Goal: Information Seeking & Learning: Learn about a topic

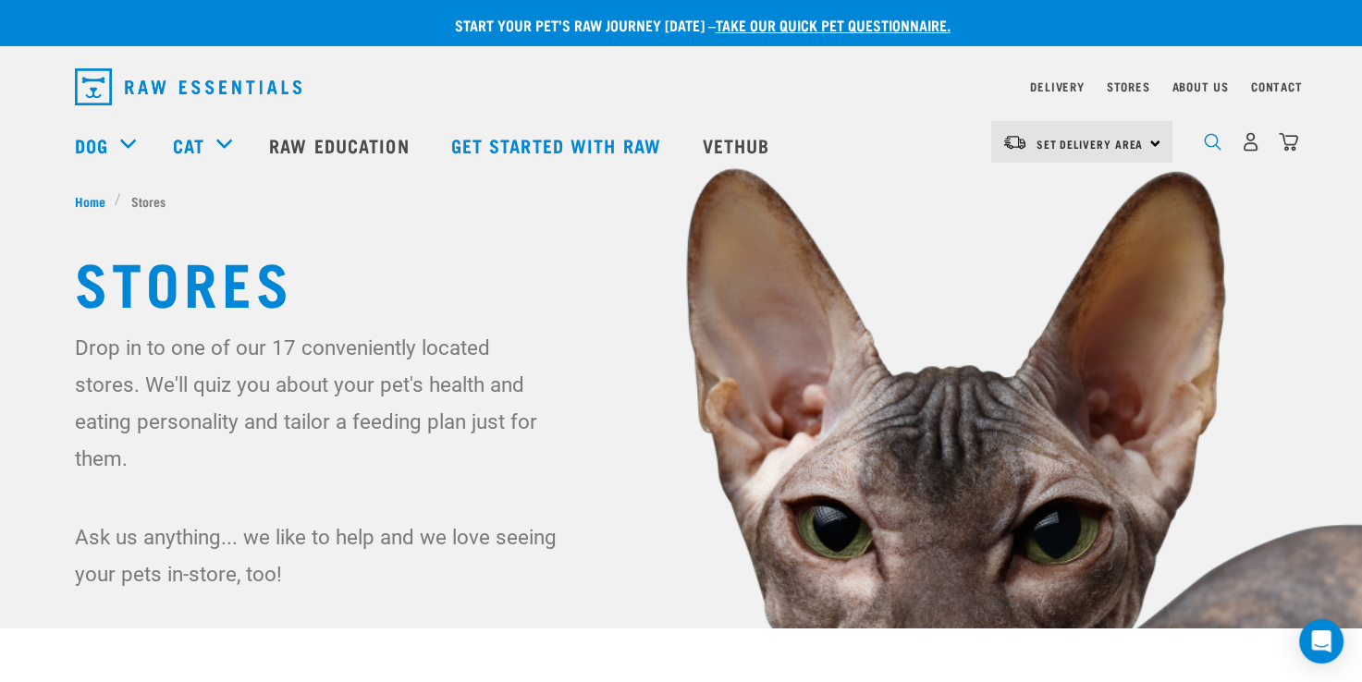
click at [1217, 151] on img "dropdown navigation" at bounding box center [1213, 142] width 18 height 18
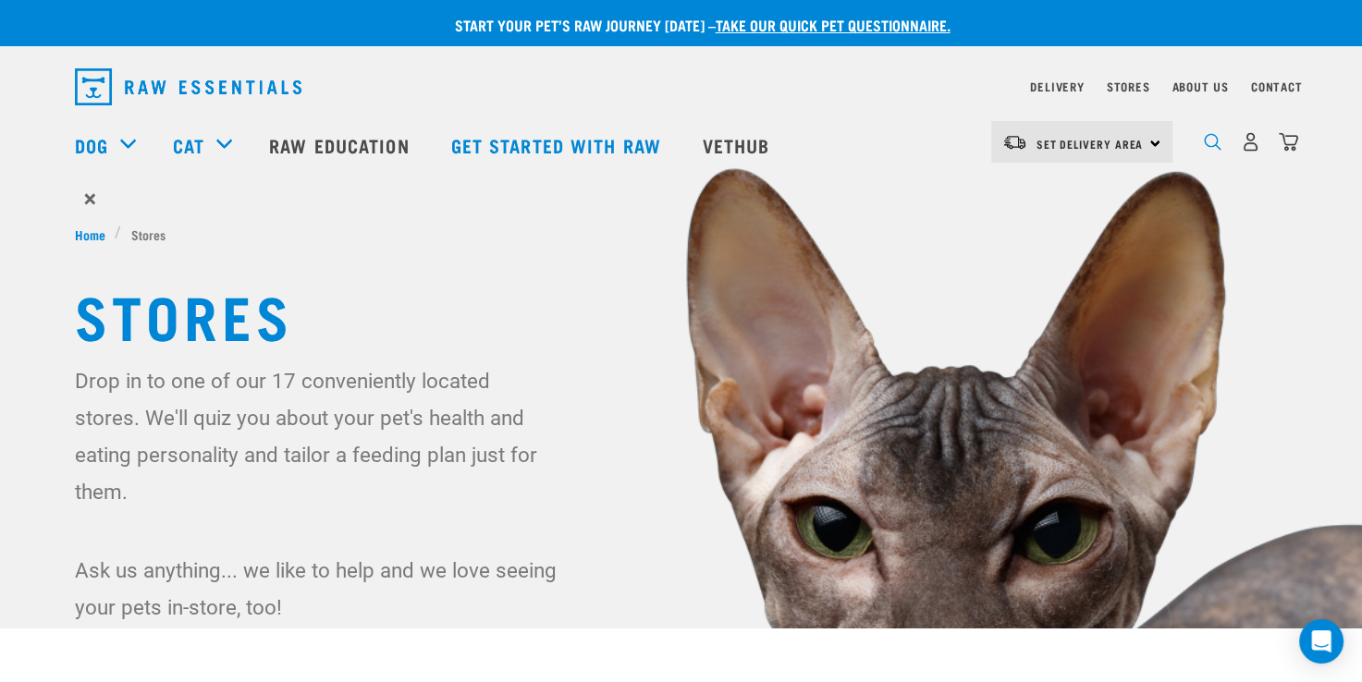
click at [1209, 143] on img "dropdown navigation" at bounding box center [1213, 142] width 18 height 18
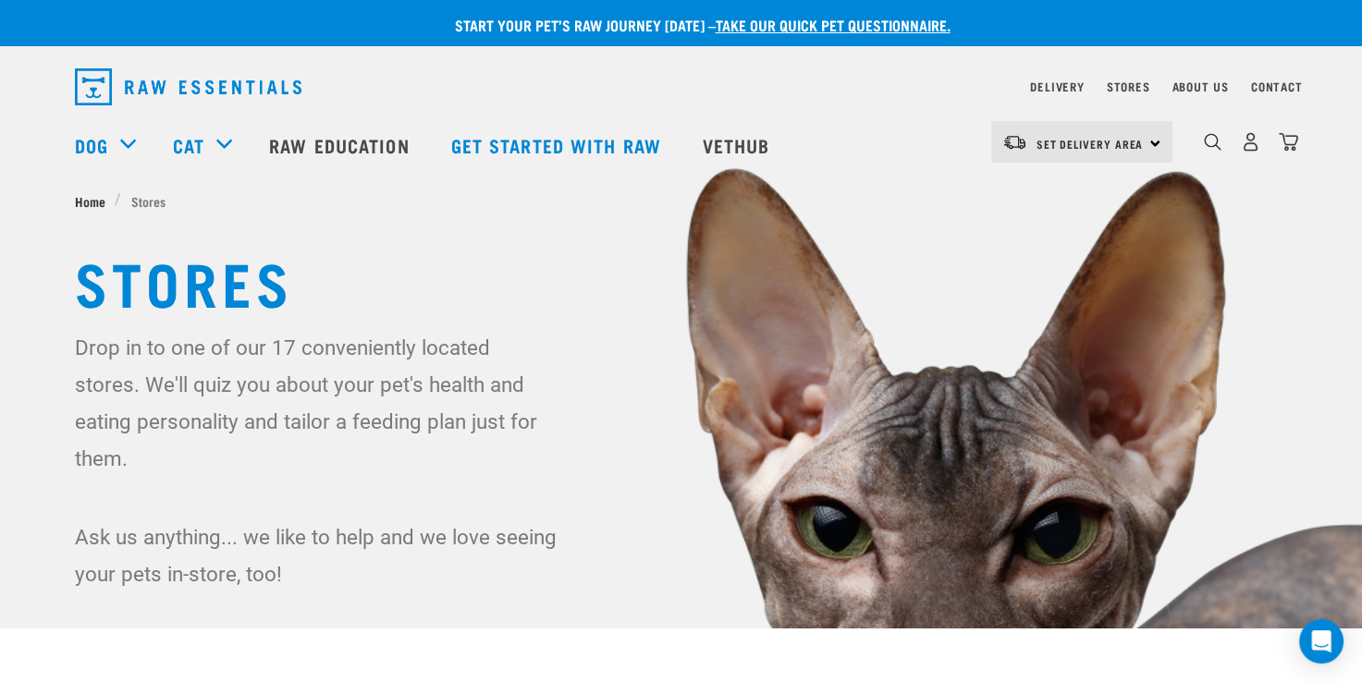
click at [86, 205] on span "Home" at bounding box center [90, 200] width 31 height 19
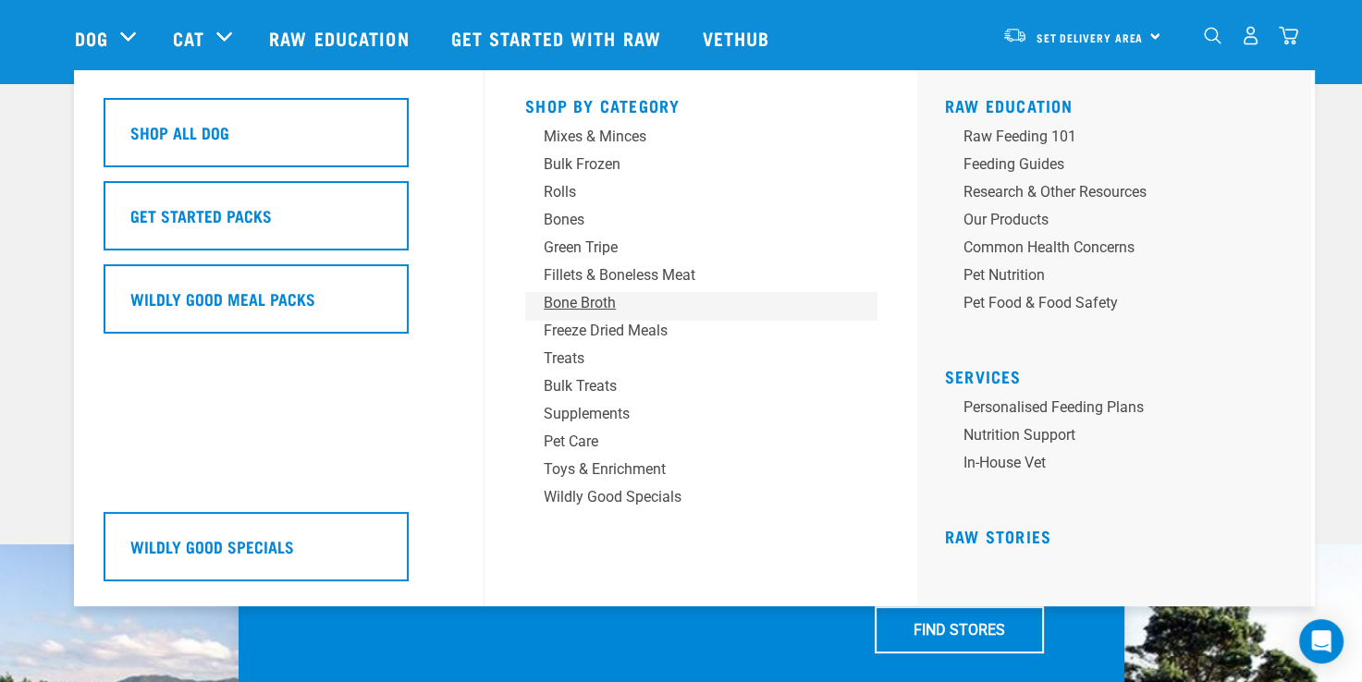
scroll to position [185, 0]
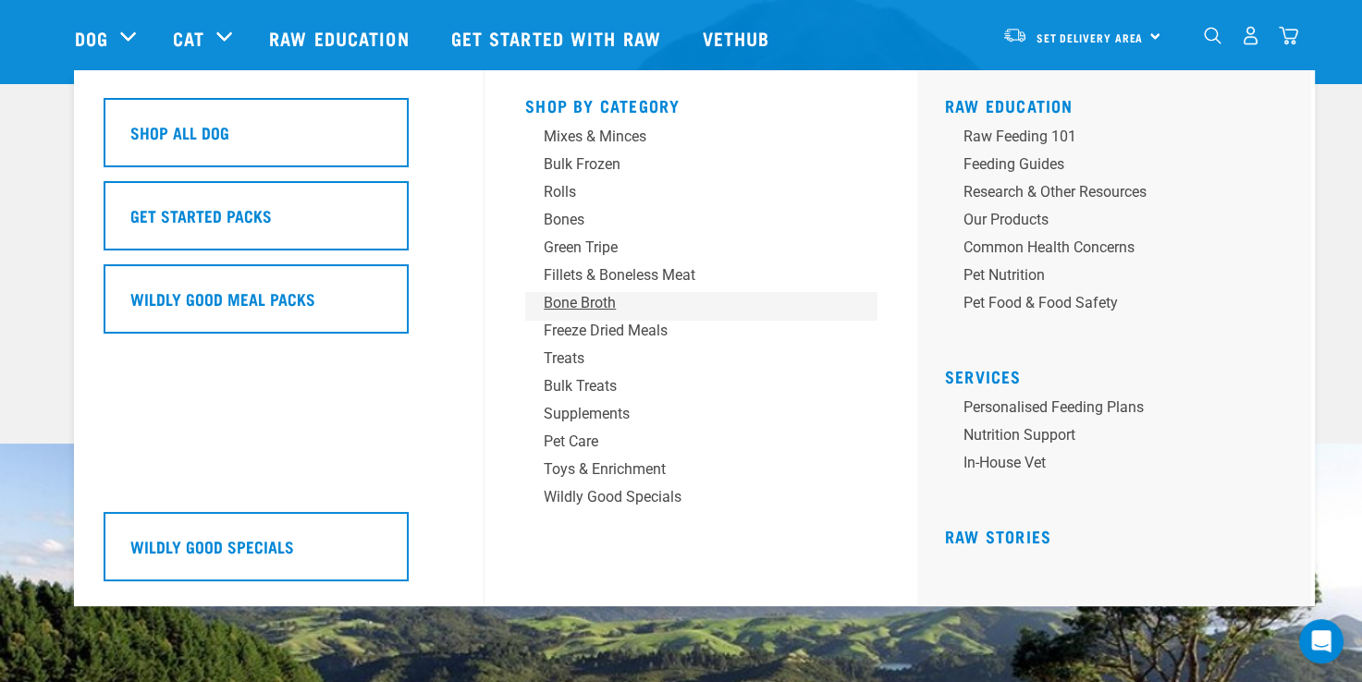
click at [603, 309] on div "Bone Broth" at bounding box center [688, 303] width 288 height 22
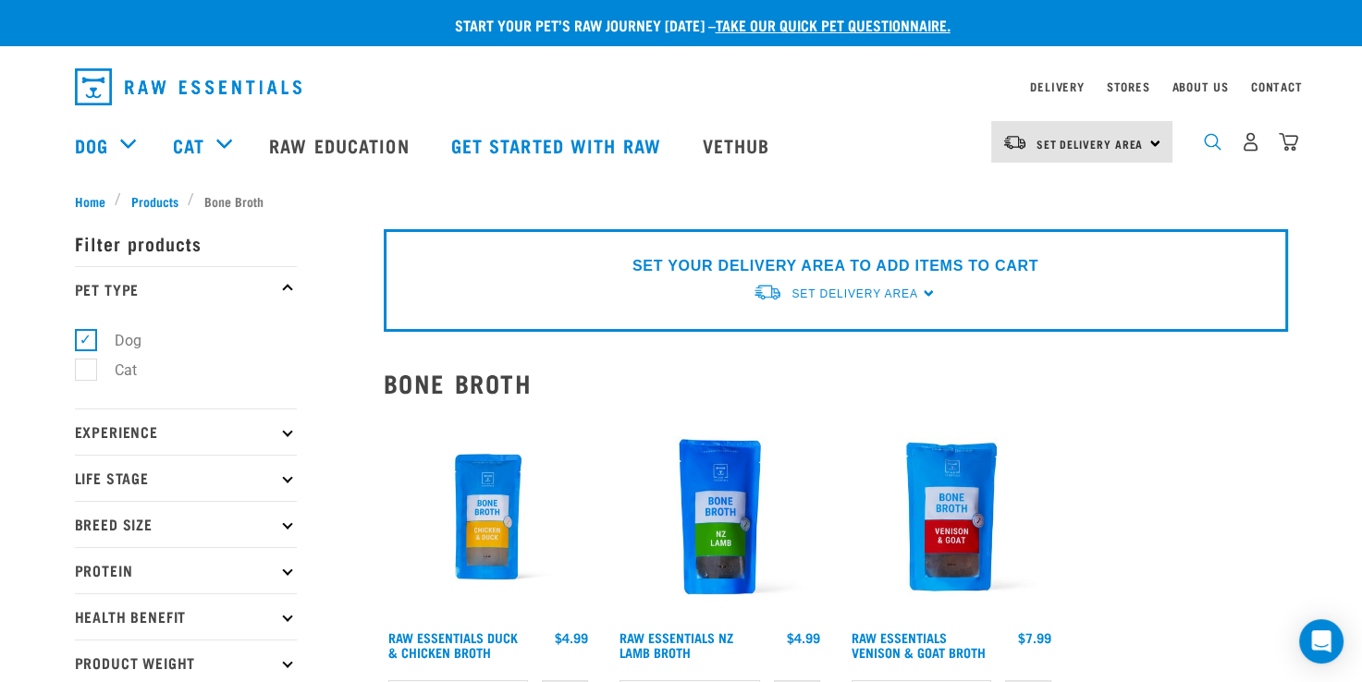
click at [1209, 150] on img "dropdown navigation" at bounding box center [1213, 142] width 18 height 18
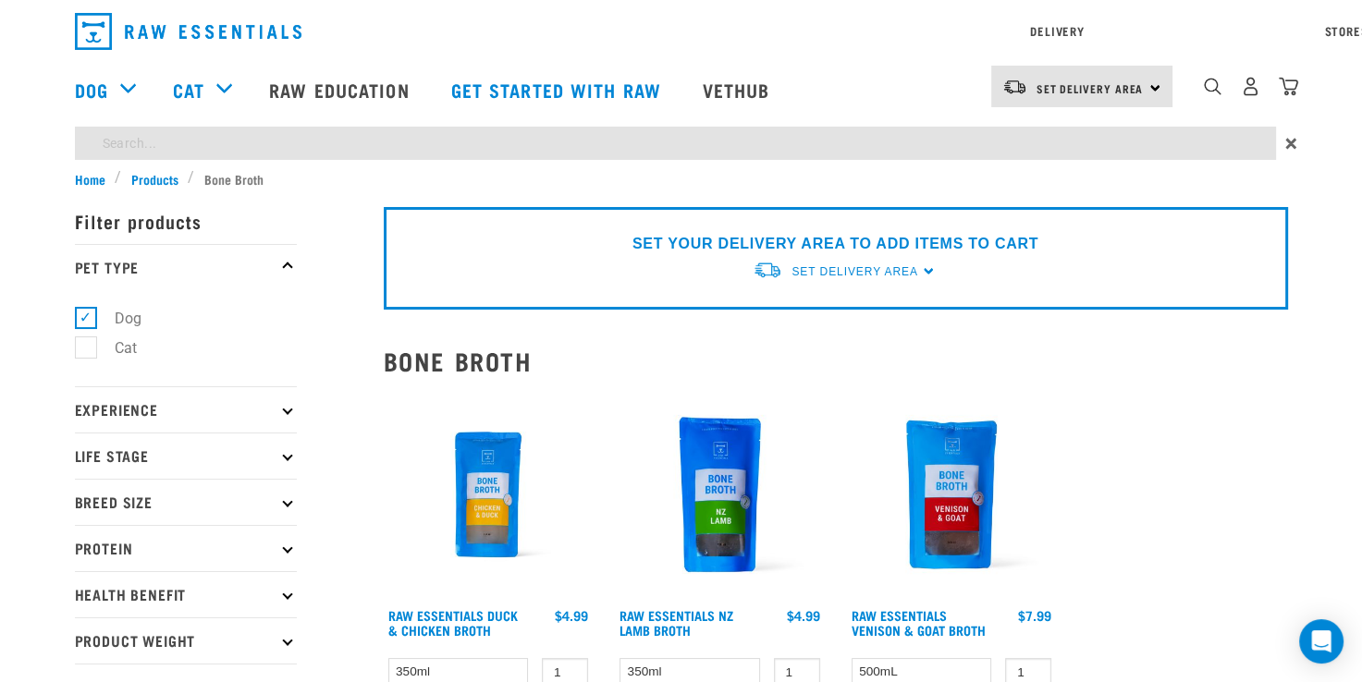
click at [444, 202] on div "Start your pet’s raw journey today – take our quick pet questionnaire. Delivery…" at bounding box center [681, 677] width 1362 height 1354
type input "bone broth recipe"
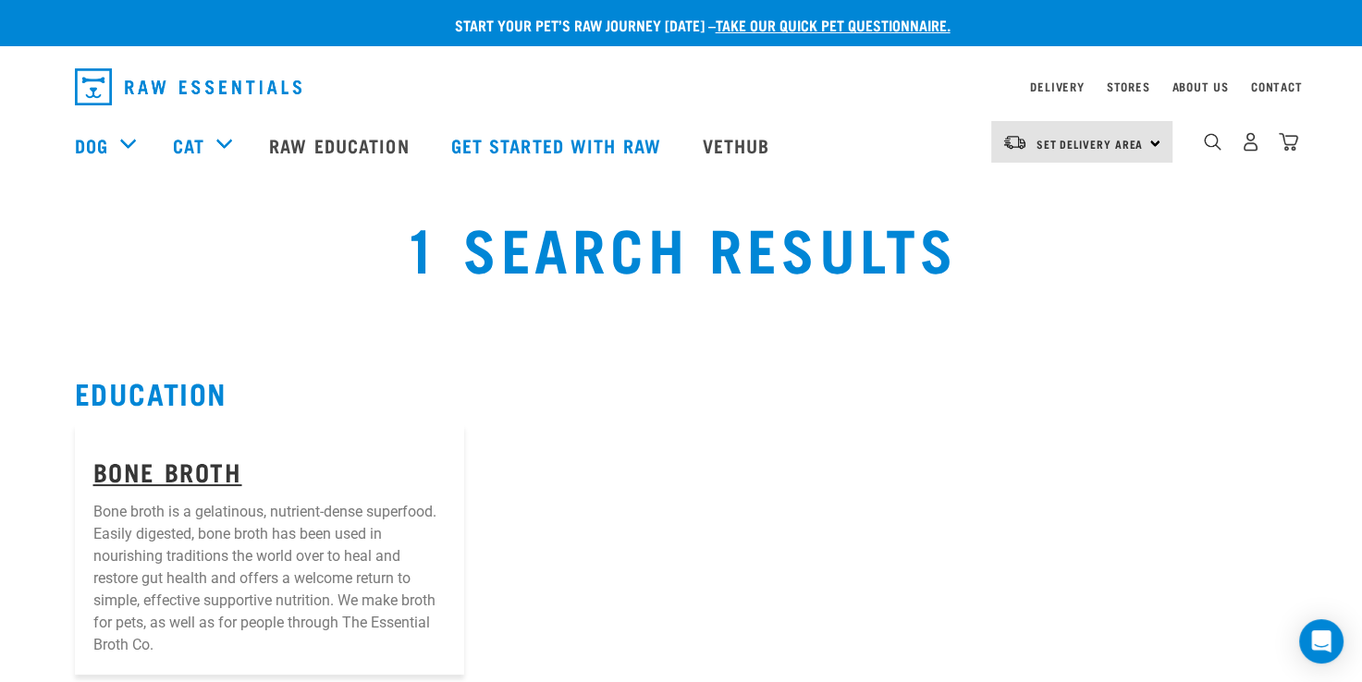
click at [185, 472] on link "Bone Broth" at bounding box center [167, 471] width 149 height 14
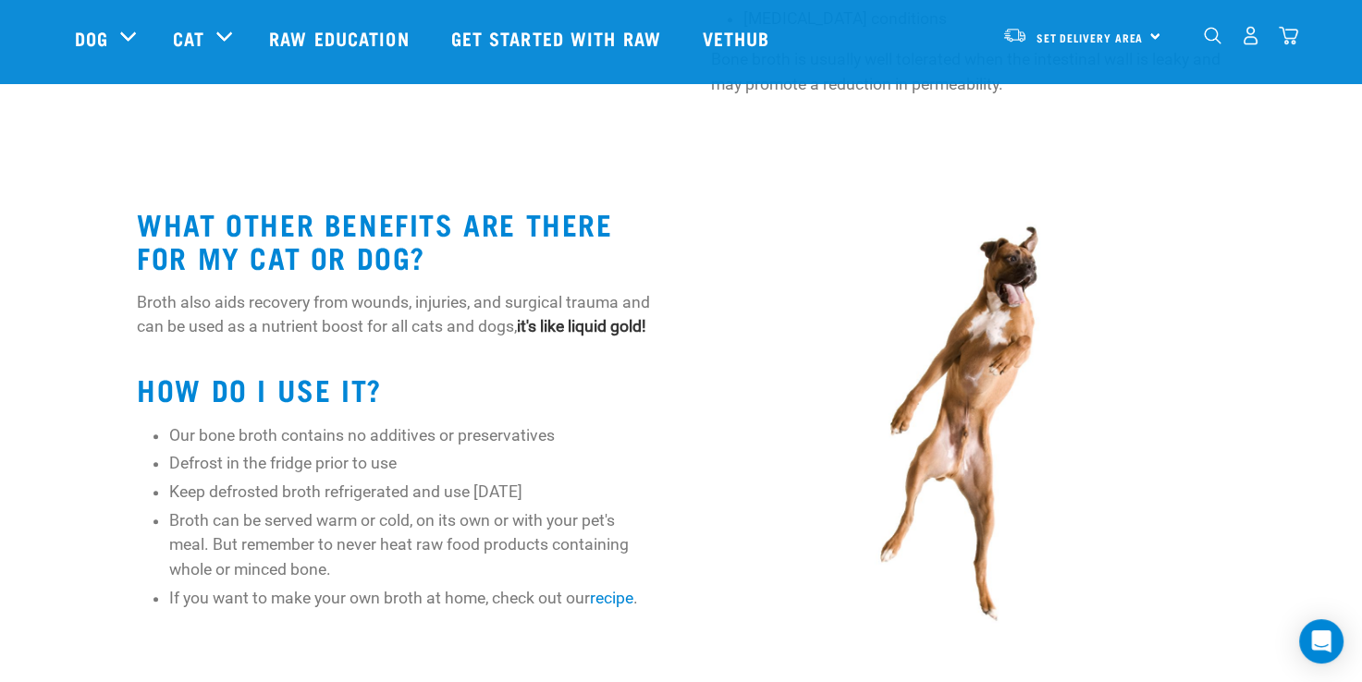
scroll to position [925, 0]
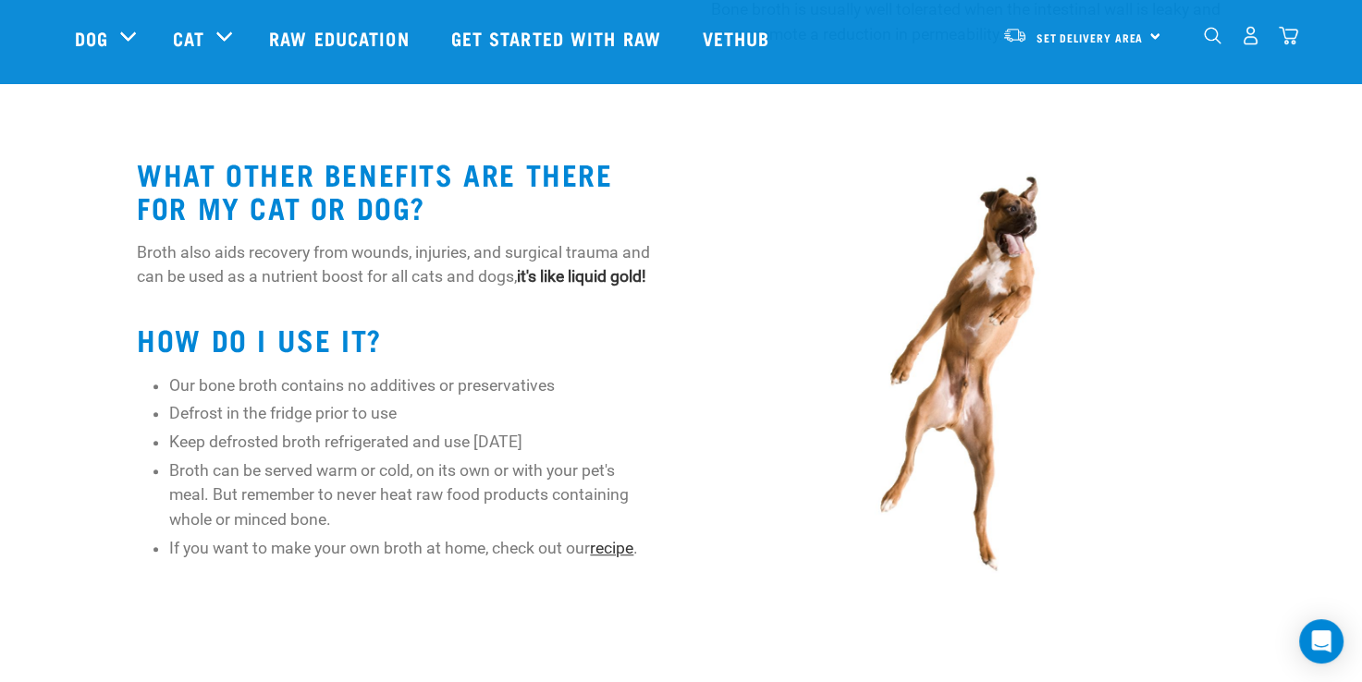
click at [632, 558] on link "recipe" at bounding box center [611, 548] width 43 height 18
